Goal: Browse casually

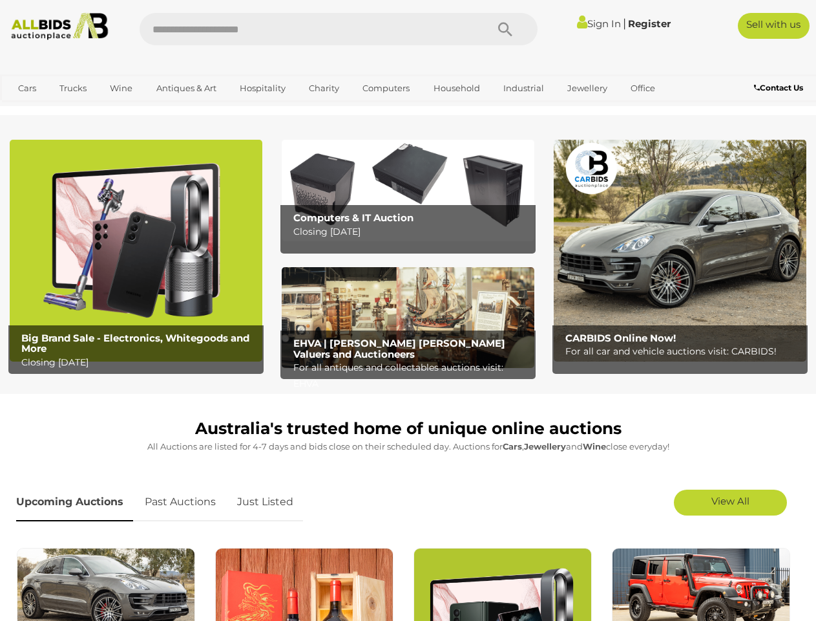
click at [505, 29] on icon "Search" at bounding box center [505, 29] width 14 height 19
click at [27, 88] on link "Cars" at bounding box center [27, 88] width 35 height 21
click at [73, 88] on link "Trucks" at bounding box center [73, 88] width 44 height 21
click at [121, 88] on link "Wine" at bounding box center [120, 88] width 39 height 21
click at [186, 88] on link "Antiques & Art" at bounding box center [186, 88] width 77 height 21
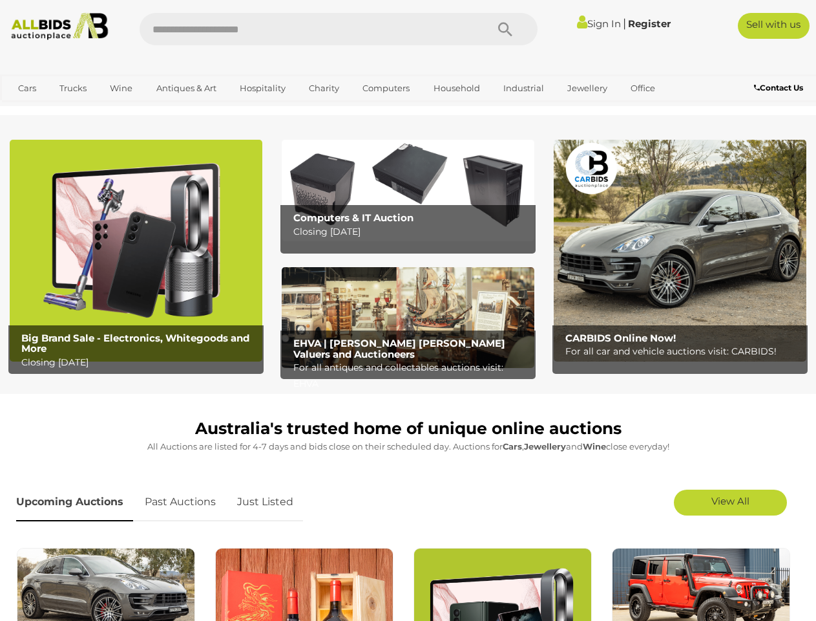
click at [262, 88] on link "Hospitality" at bounding box center [262, 88] width 63 height 21
click at [323, 88] on link "Charity" at bounding box center [324, 88] width 47 height 21
click at [385, 88] on link "Computers" at bounding box center [386, 88] width 64 height 21
click at [455, 88] on link "Household" at bounding box center [456, 88] width 63 height 21
click at [522, 88] on link "Industrial" at bounding box center [524, 88] width 58 height 21
